Goal: Transaction & Acquisition: Book appointment/travel/reservation

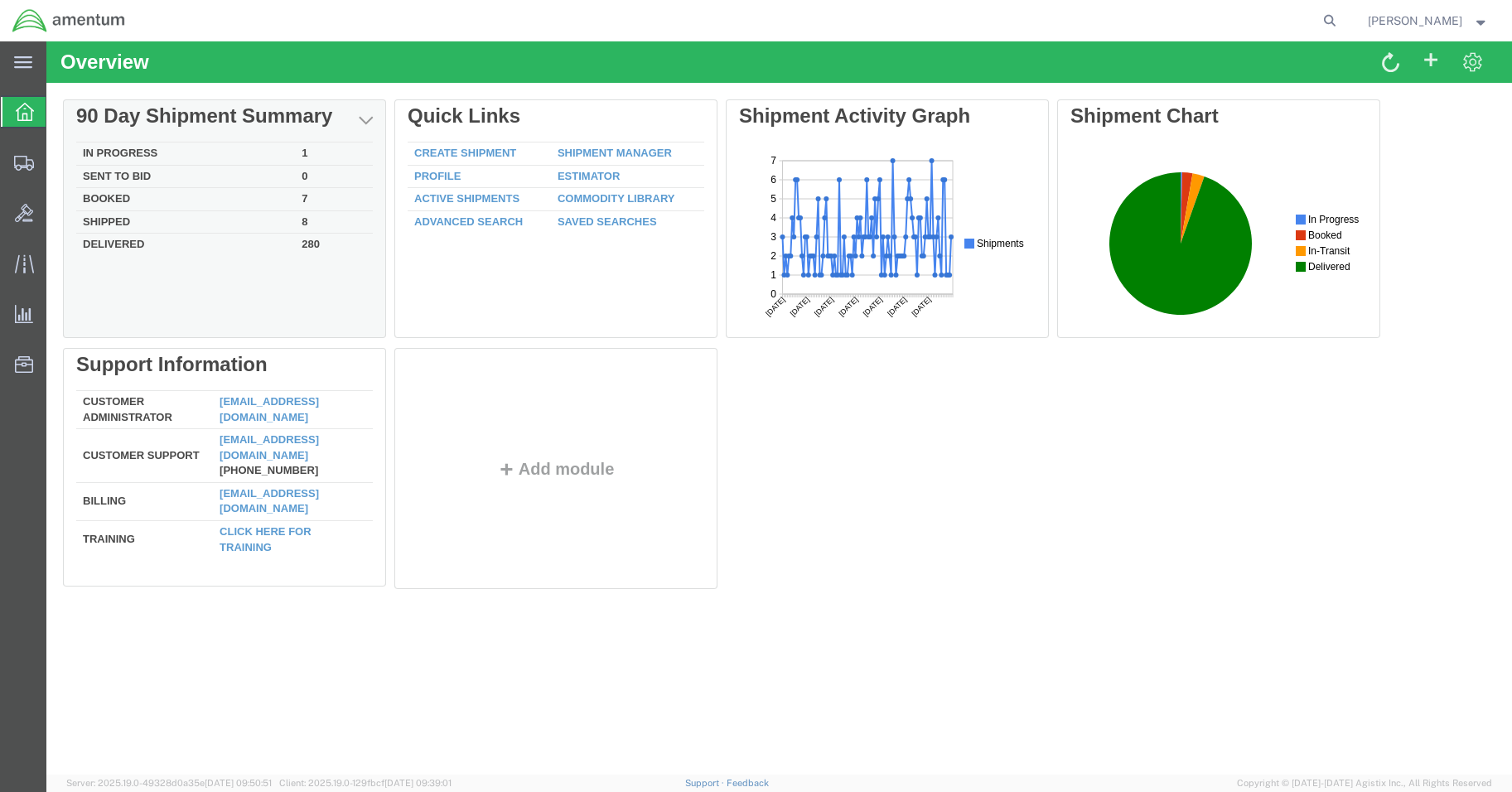
click at [157, 148] on td "In Progress" at bounding box center [185, 154] width 219 height 23
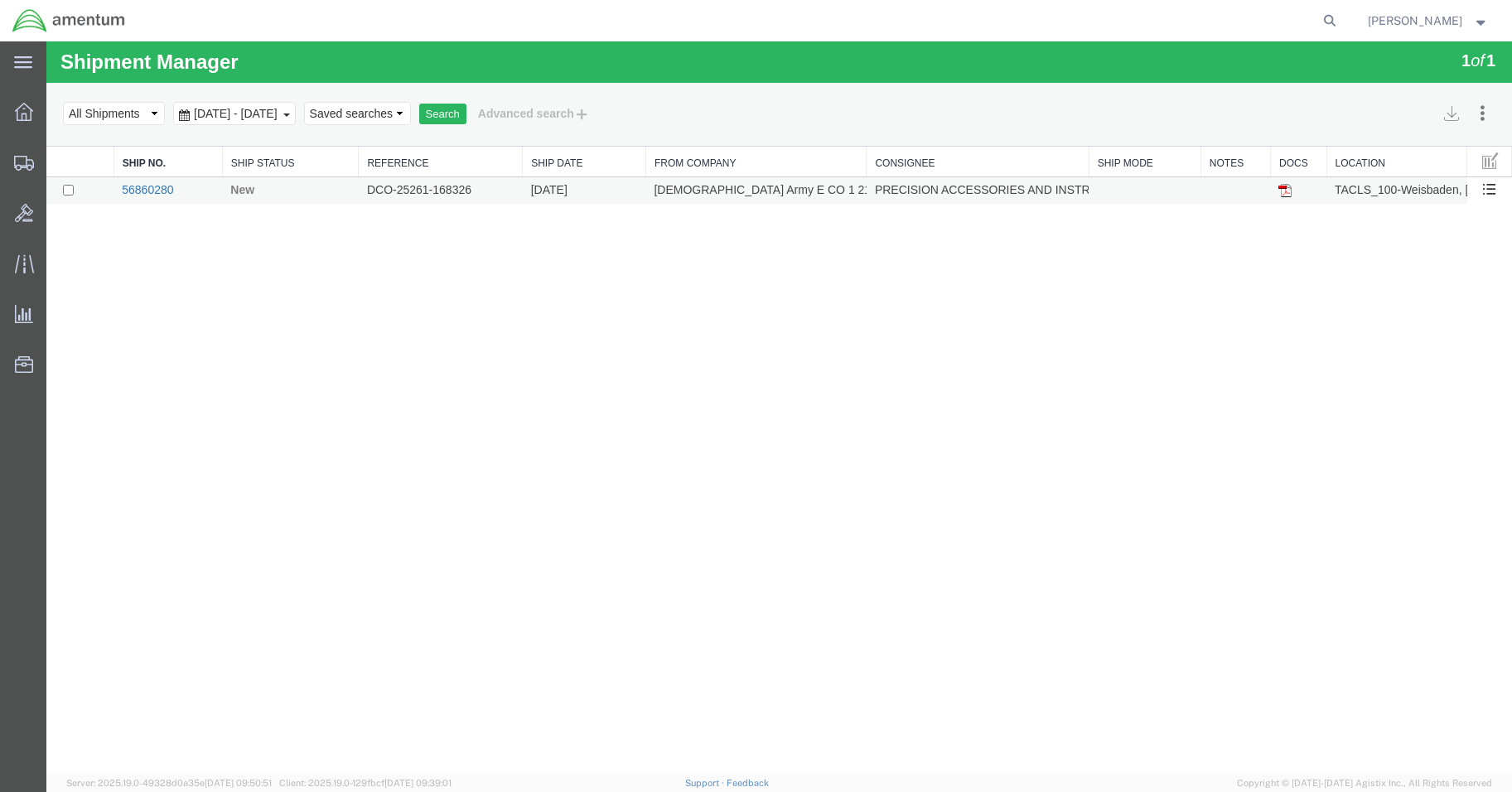
click at [148, 189] on link "56860280" at bounding box center [147, 189] width 51 height 13
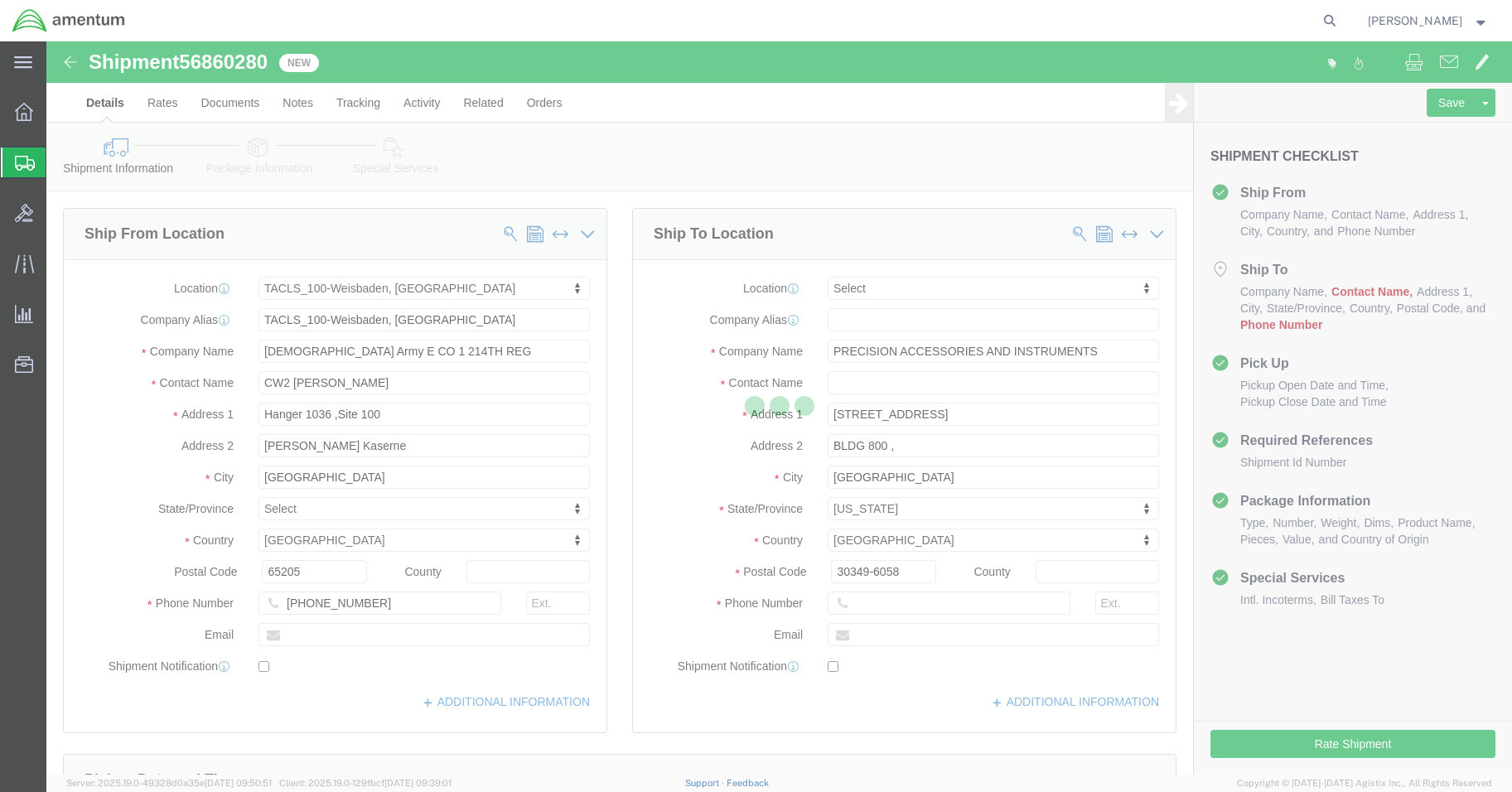
select select "42677"
select select
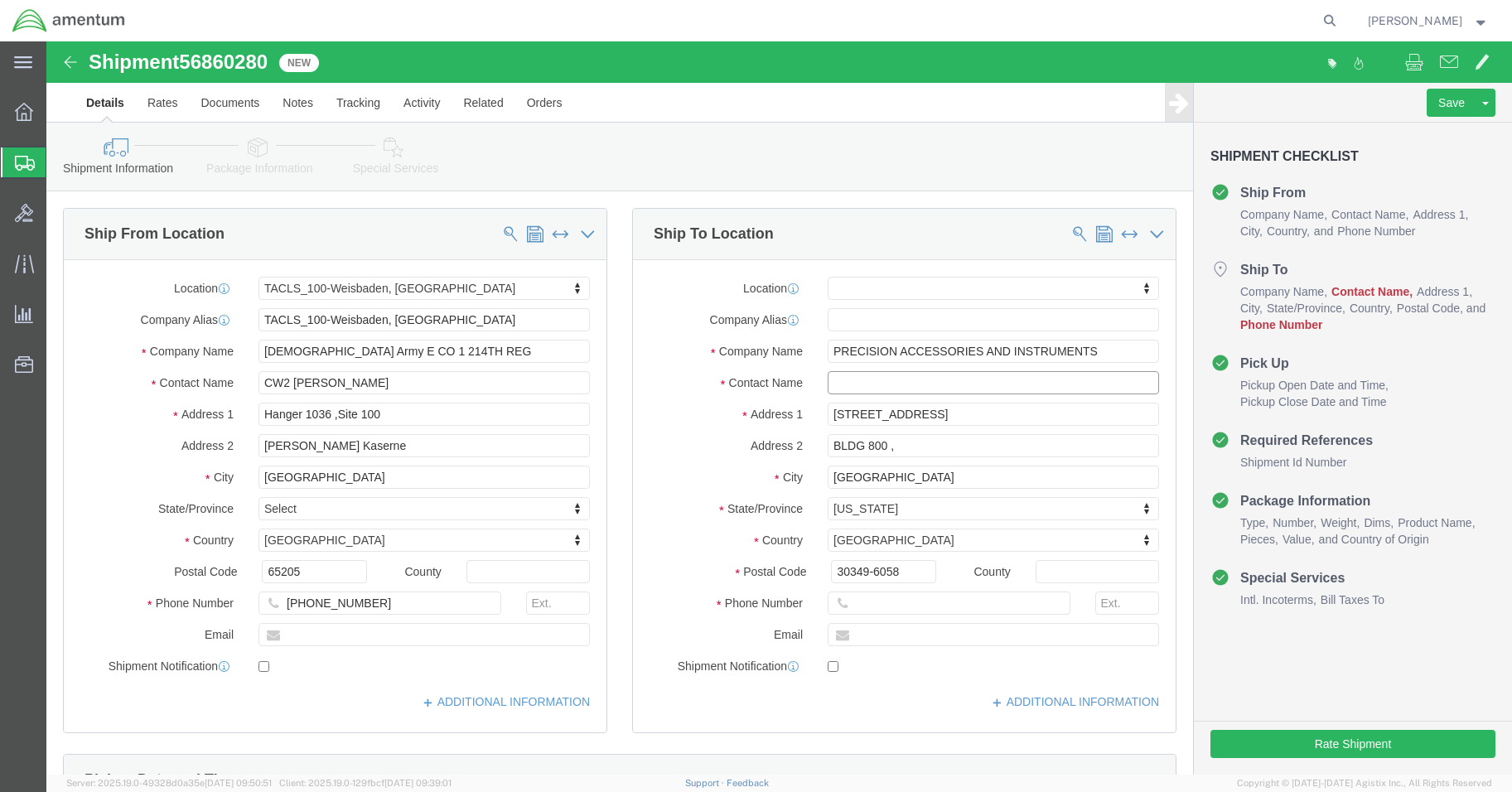
click input "text"
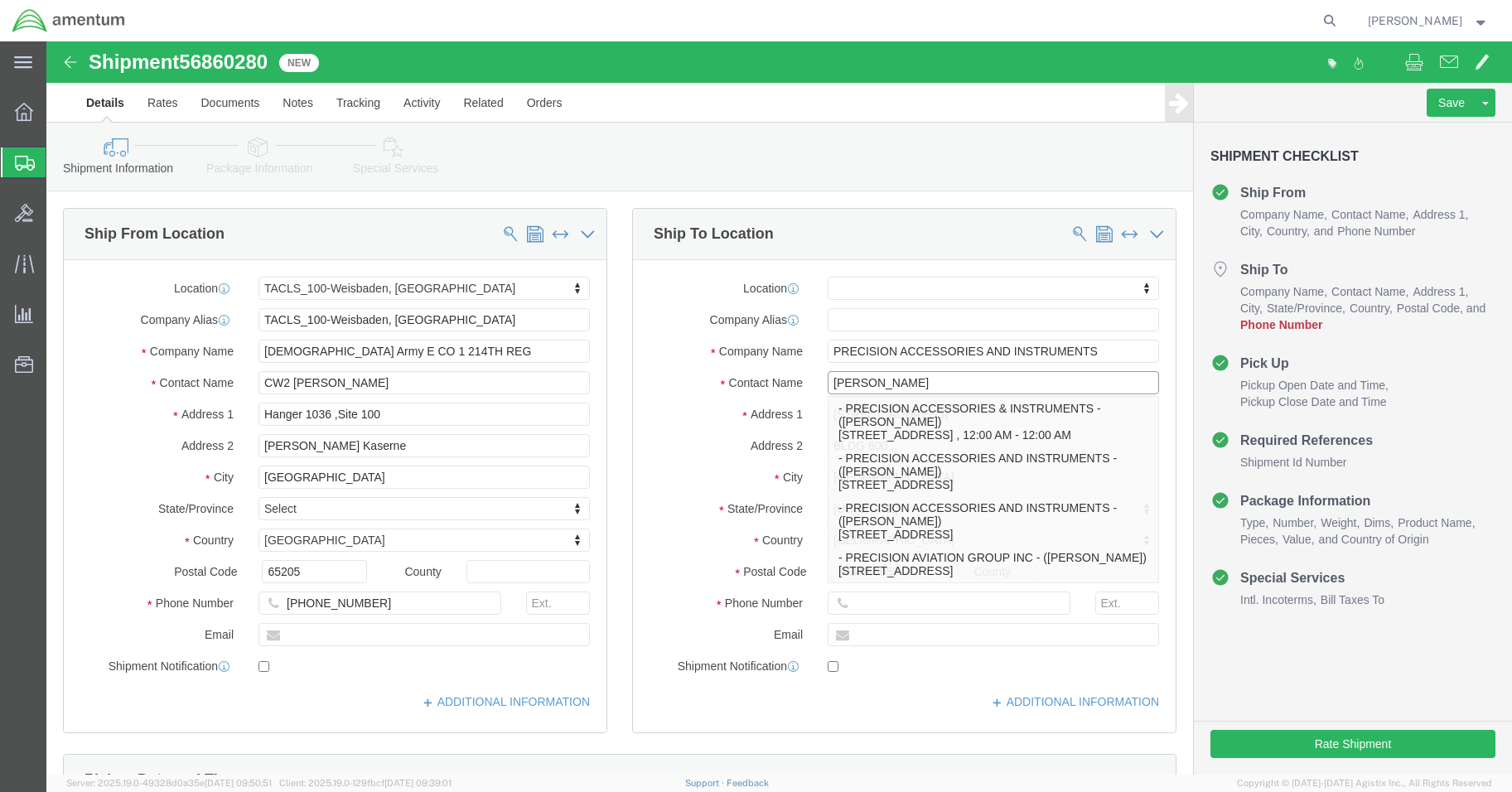
type input "[PERSON_NAME]"
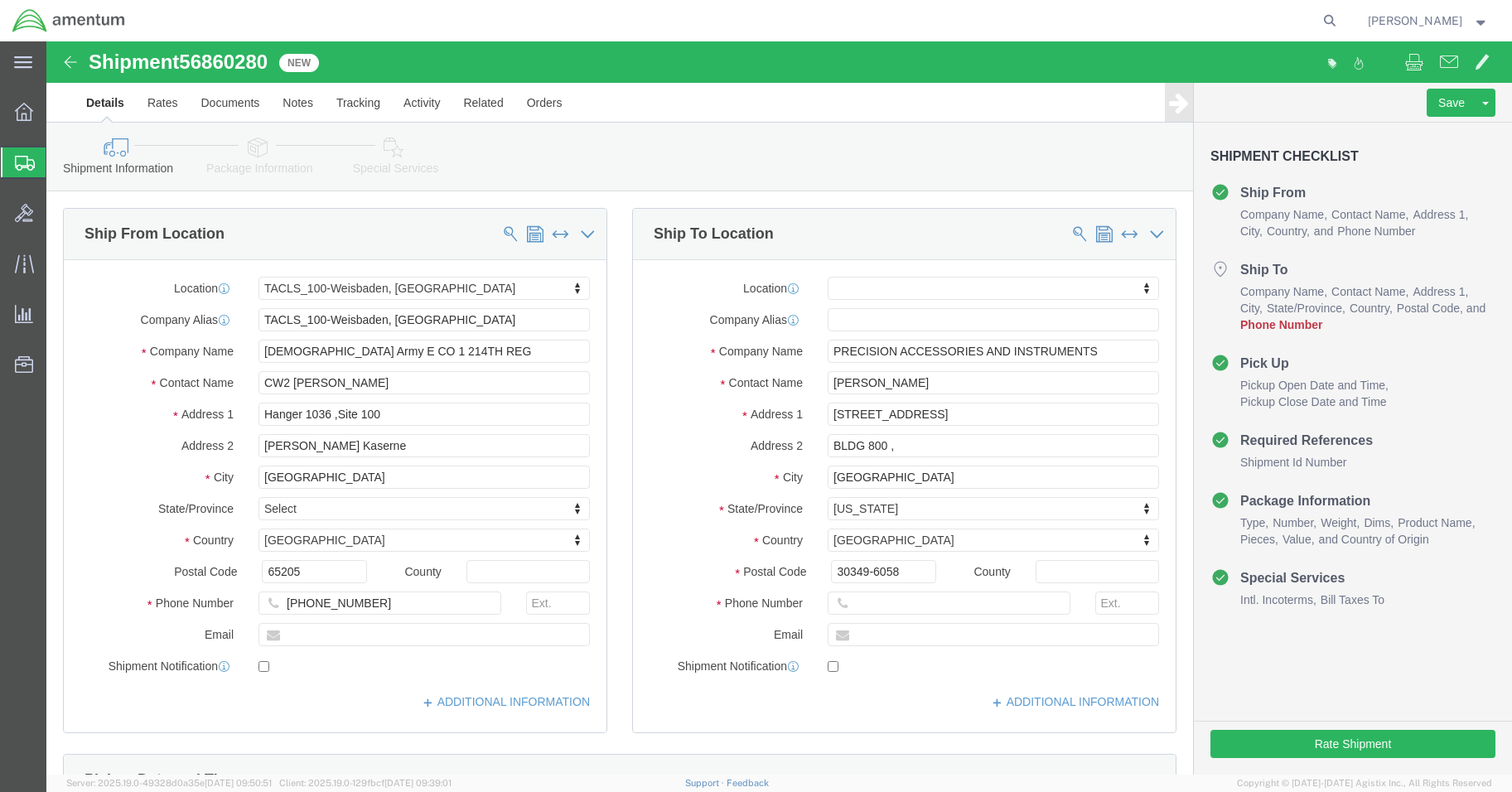
click div "Ship To Location Location My Profile Location [PHONE_NUMBER] [PHONE_NUMBER] [PH…"
click input "BLDG 800 ,"
type input "BLDG 800"
click input "text"
type input "[PHONE_NUMBER]"
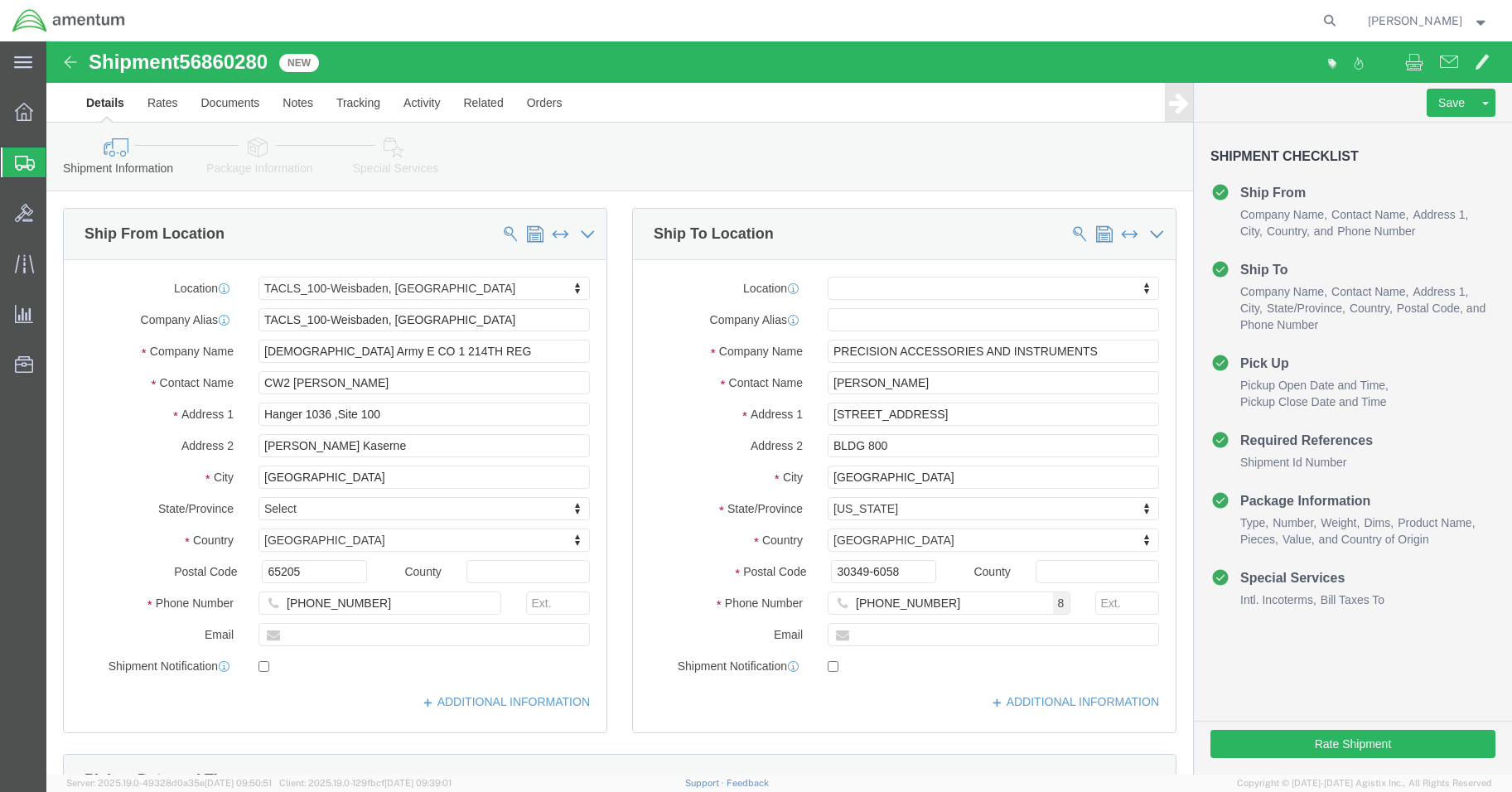
click div "Location My Profile Location [PHONE_NUMBER] [PHONE_NUMBER] [PHONE_NUMBER] [PHON…"
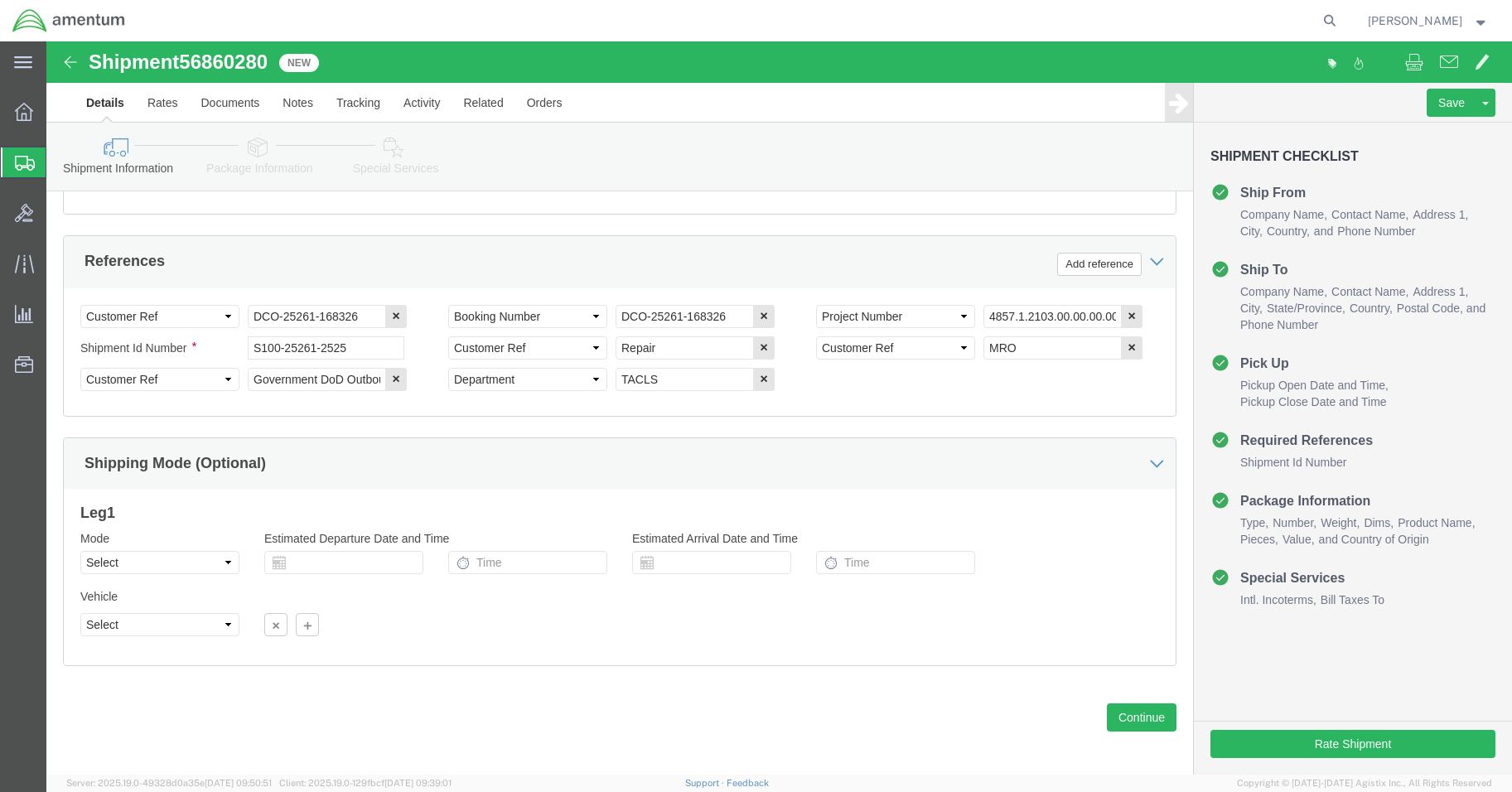
scroll to position [752, 0]
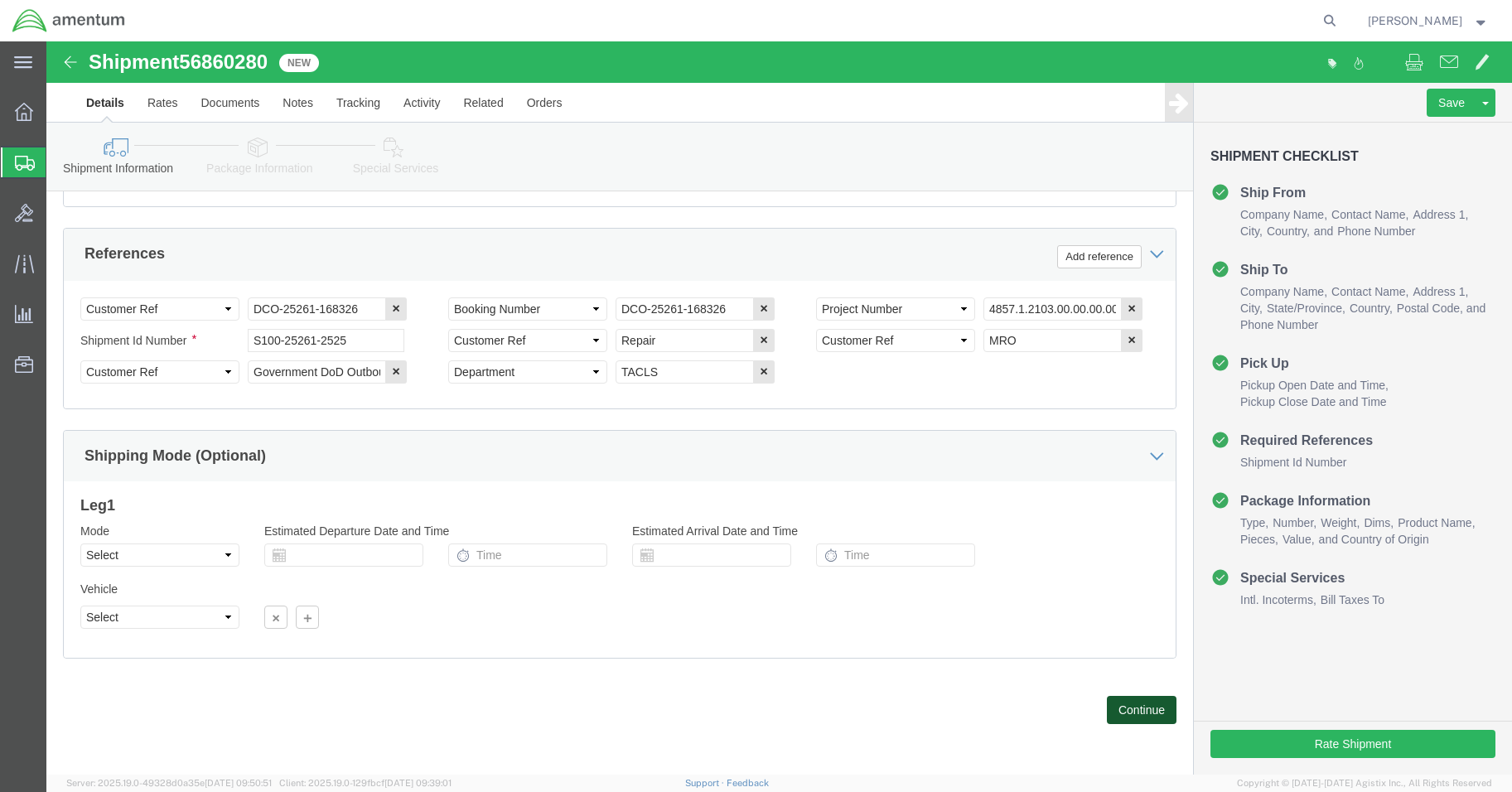
click button "Continue"
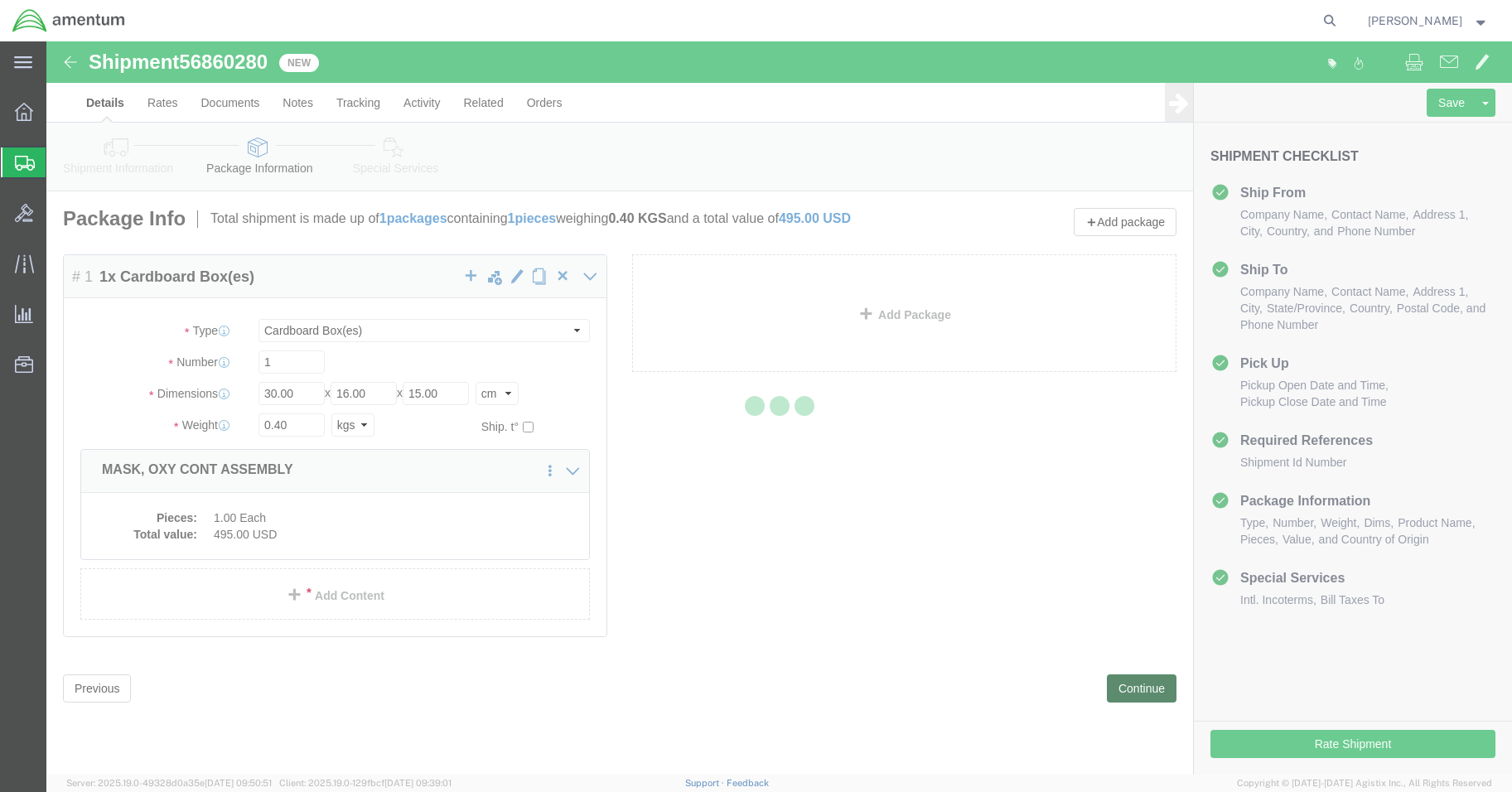
scroll to position [0, 0]
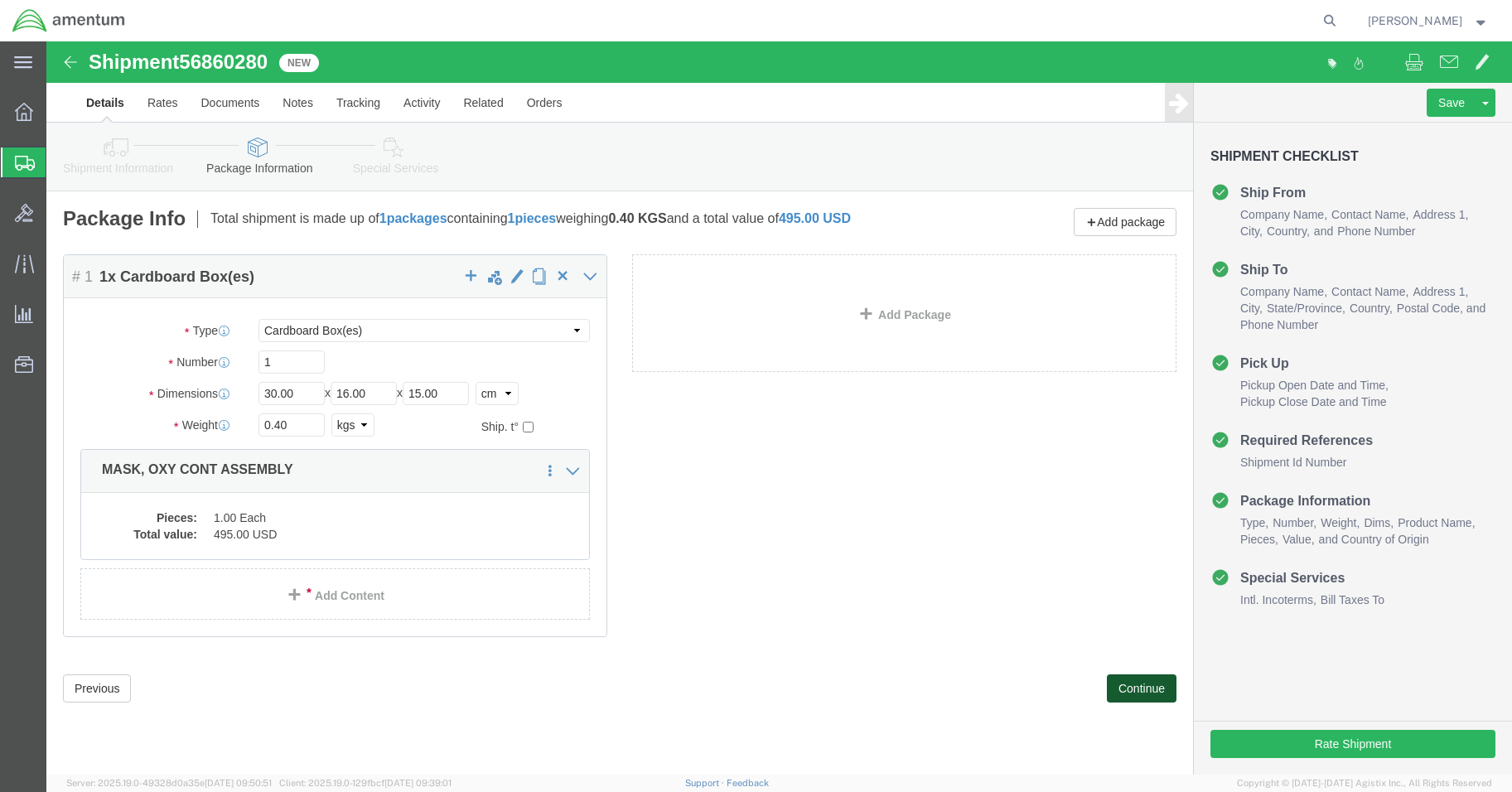
click button "Continue"
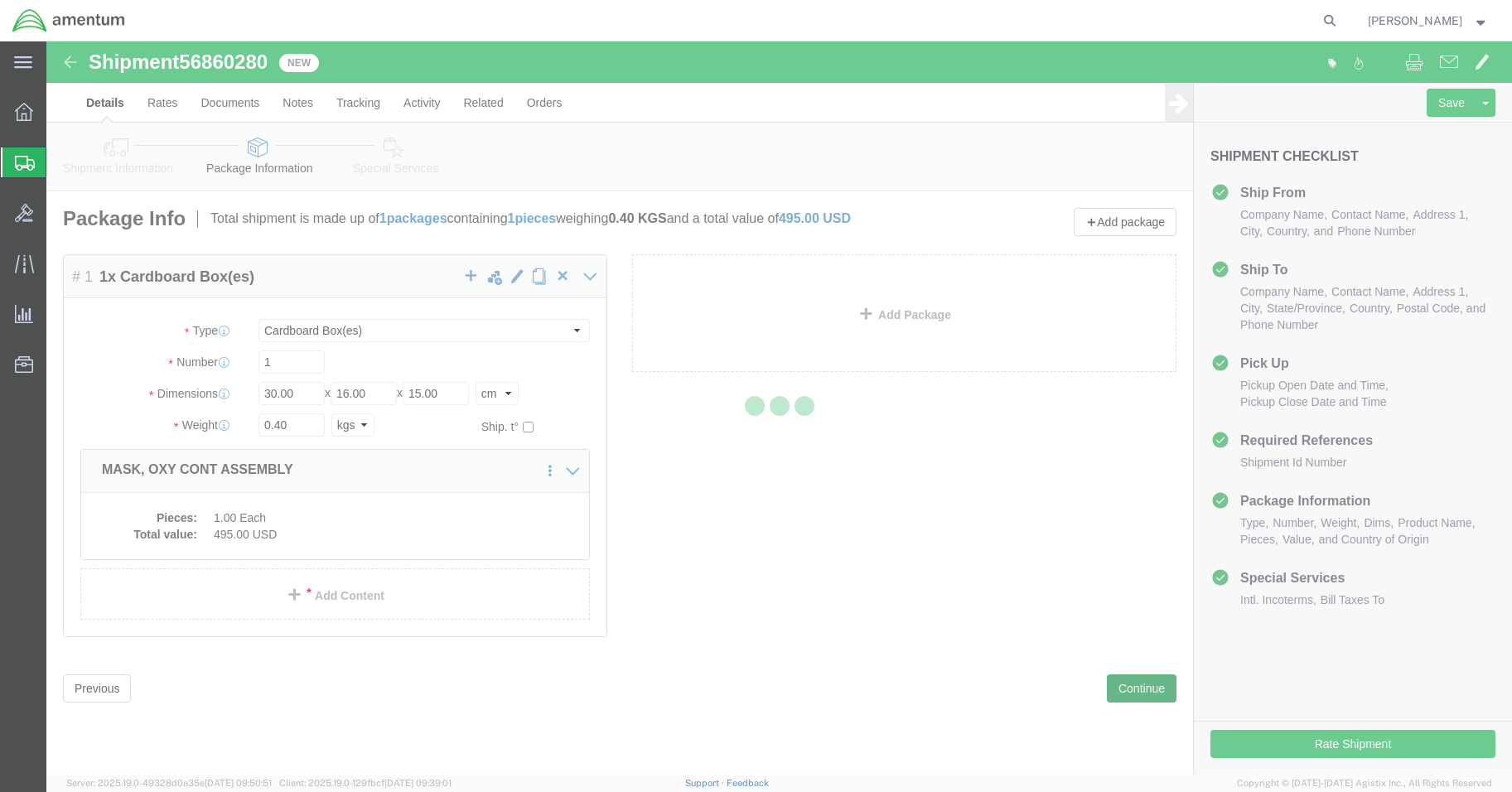
select select
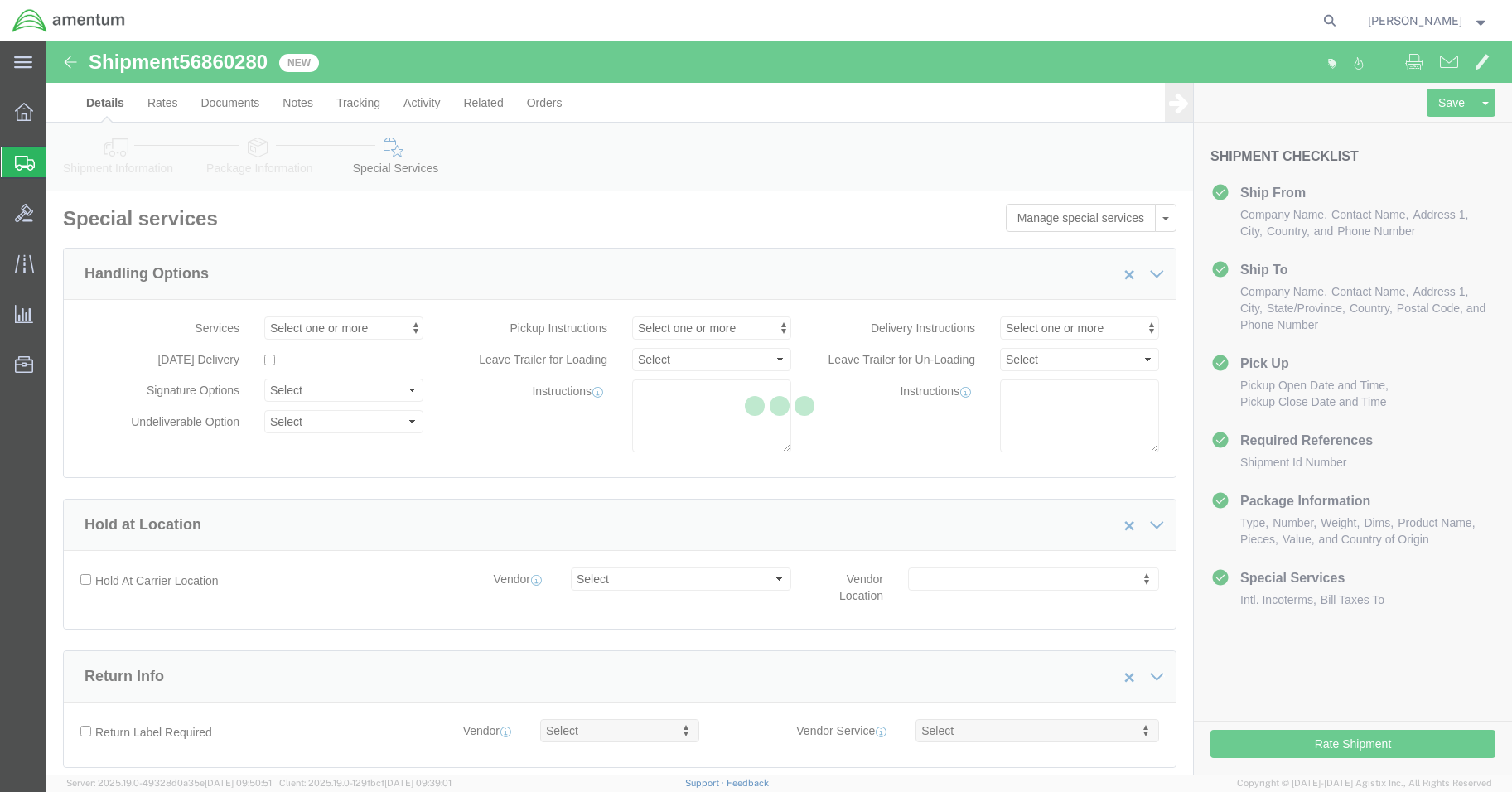
select select "DEPARTMENT"
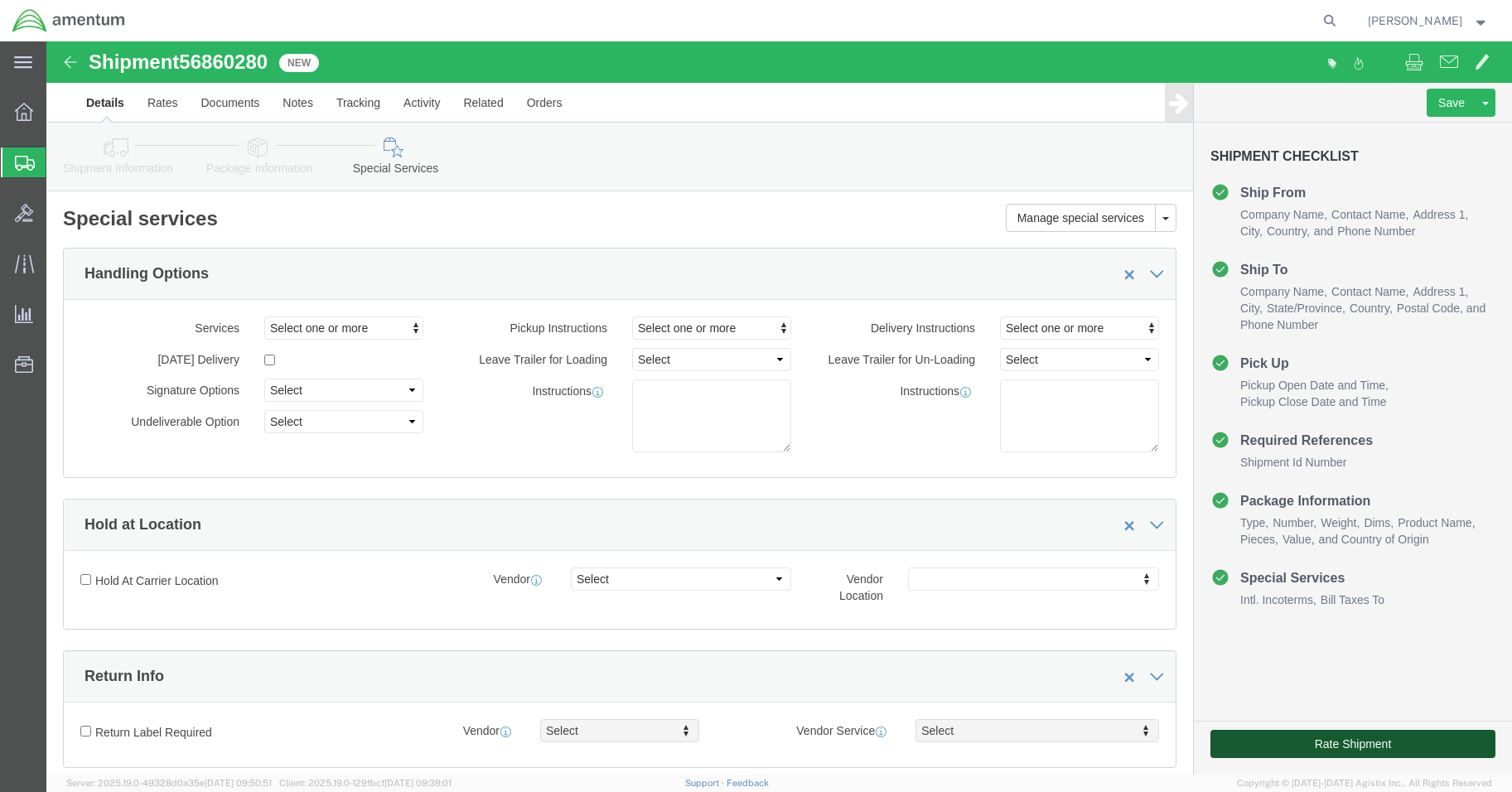
click button "Rate Shipment"
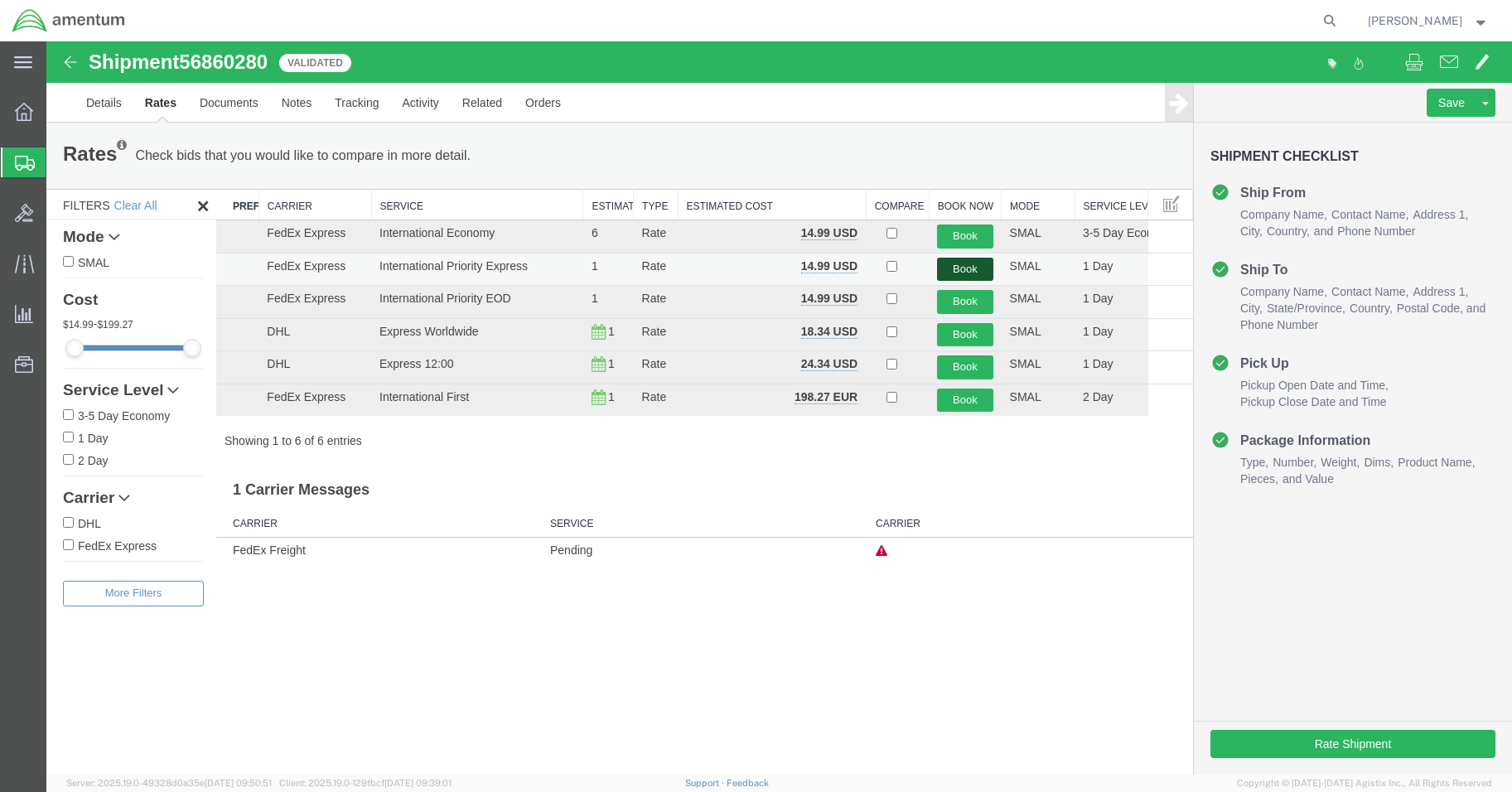
click at [956, 265] on button "Book" at bounding box center [964, 269] width 56 height 24
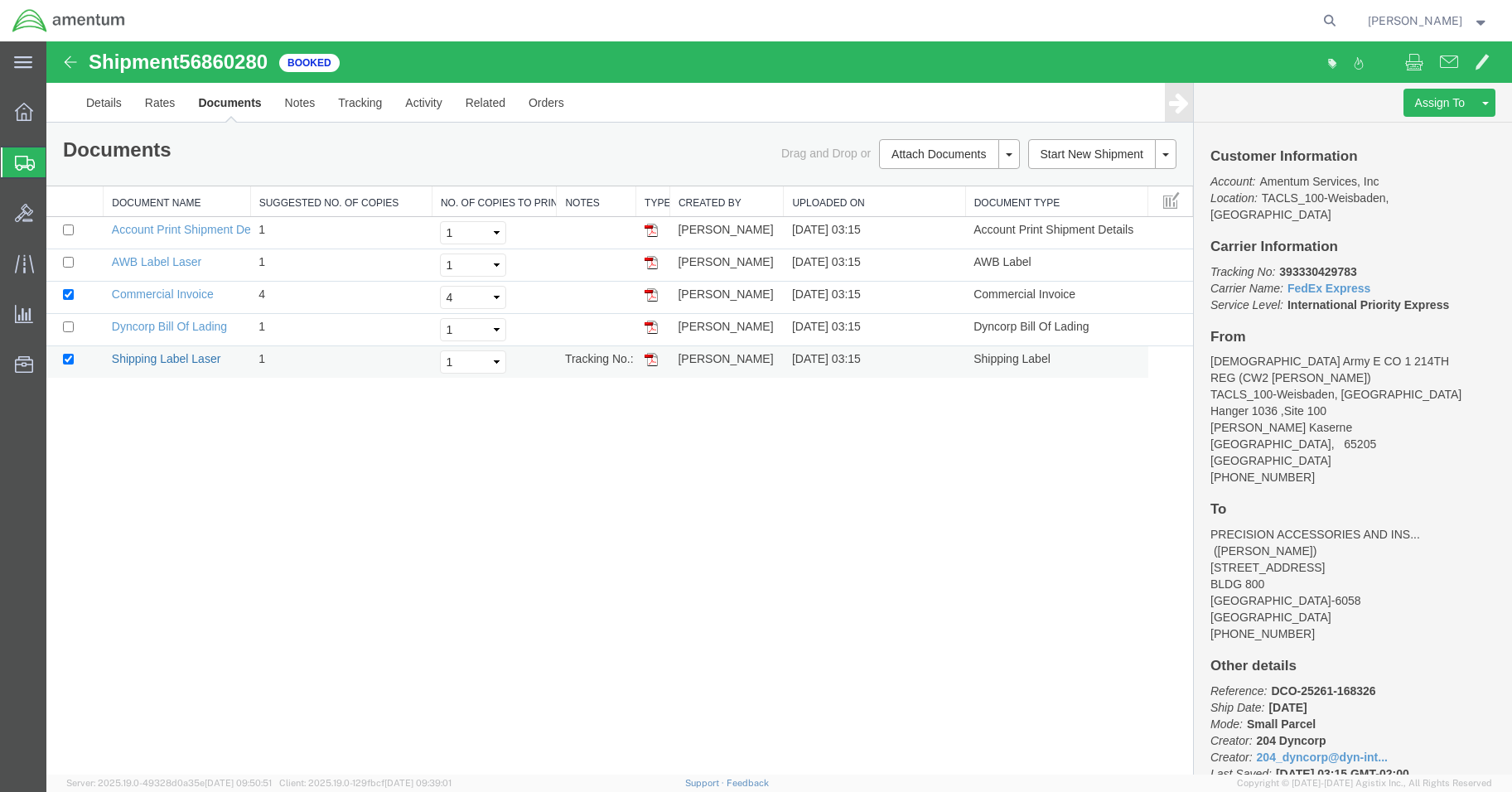
click at [163, 361] on link "Shipping Label Laser" at bounding box center [167, 358] width 110 height 13
